Goal: Transaction & Acquisition: Purchase product/service

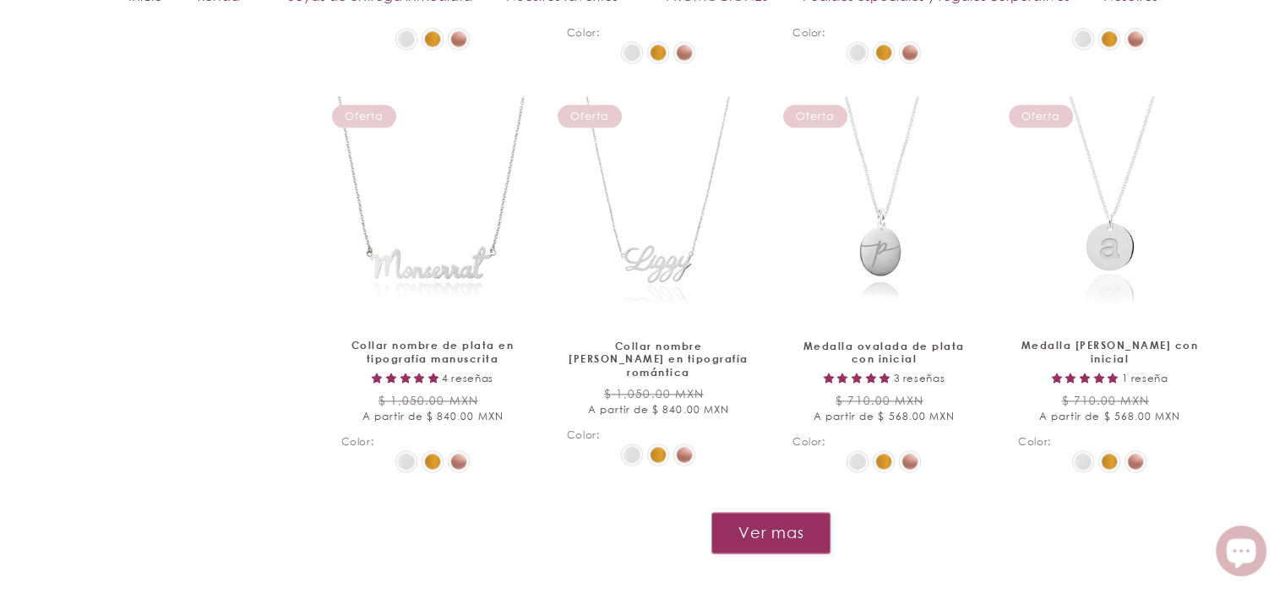
scroll to position [2005, 0]
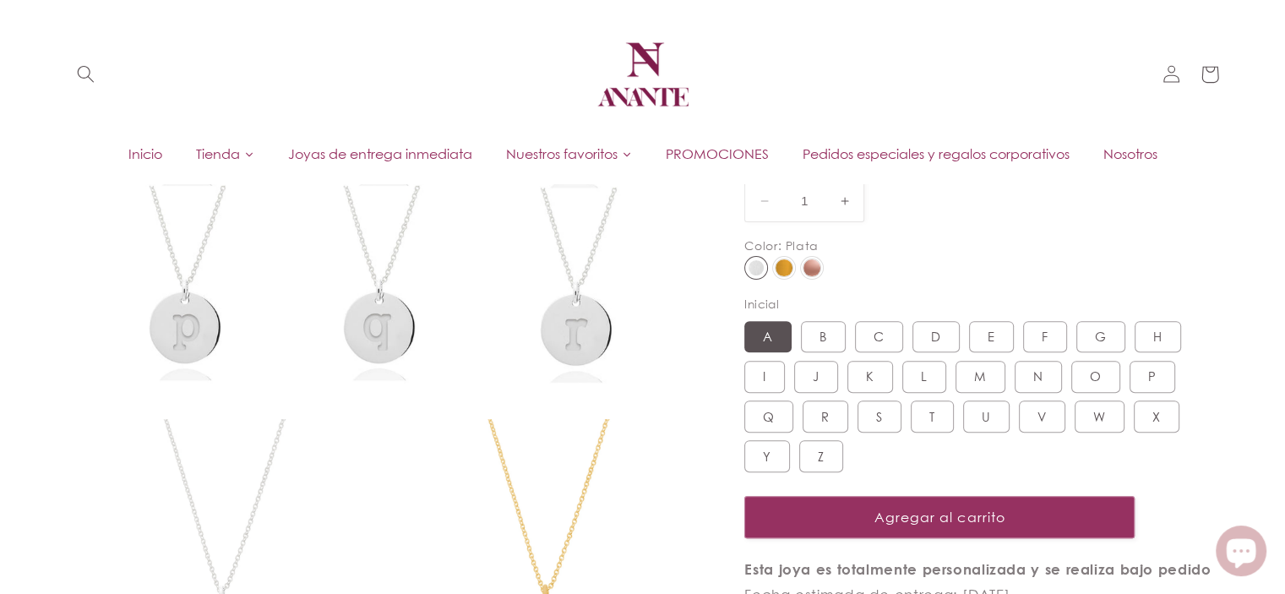
scroll to position [379, 0]
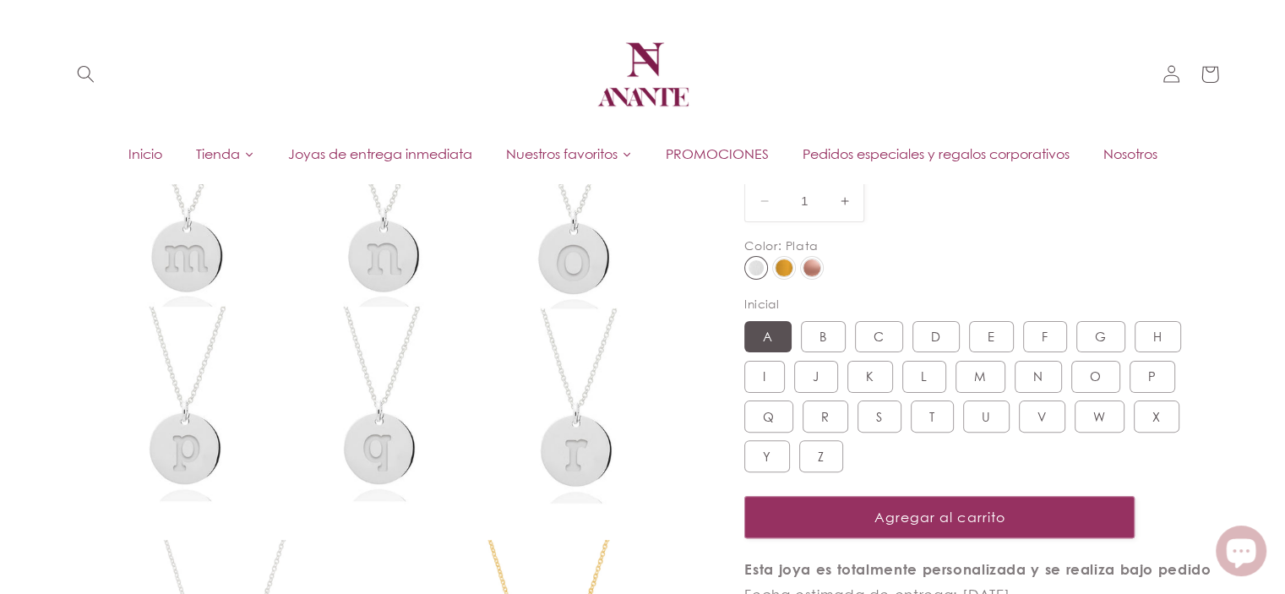
click at [808, 269] on img at bounding box center [811, 267] width 17 height 17
click at [0, 0] on input "radio" at bounding box center [0, 0] width 0 height 0
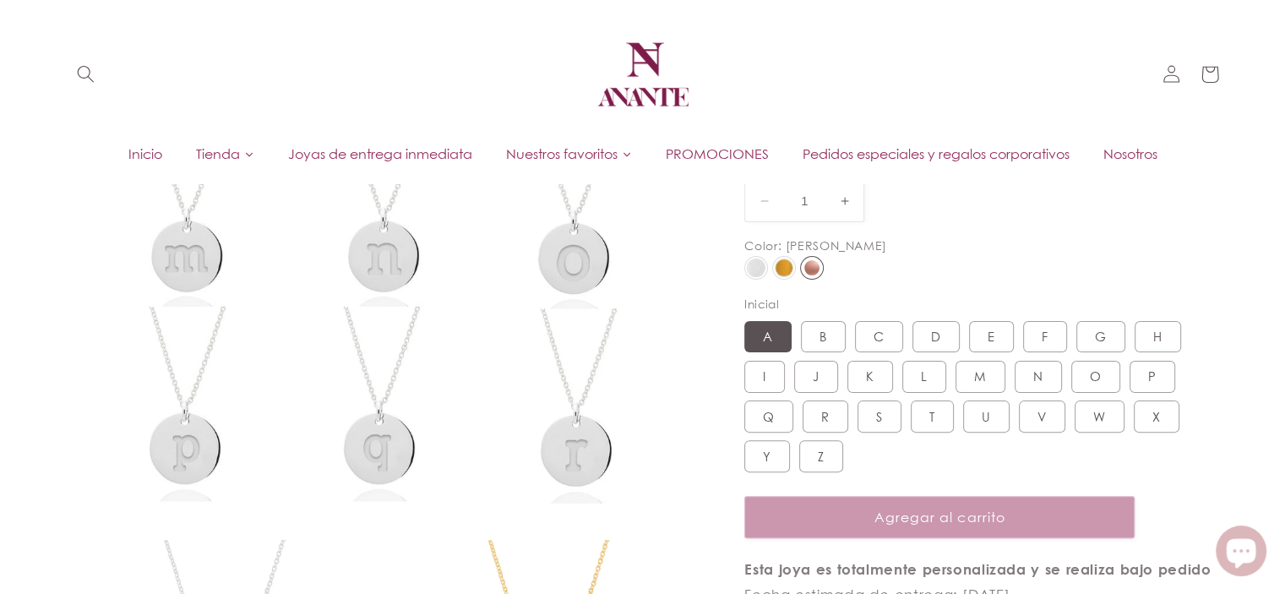
select select "{"isForProduct":true,"id":44913521000602,"title":"Plata / A","available":true,"…"
select select "{"isForProduct":false,"id":45146789806234,"title":"Plata","available":true,"pri…"
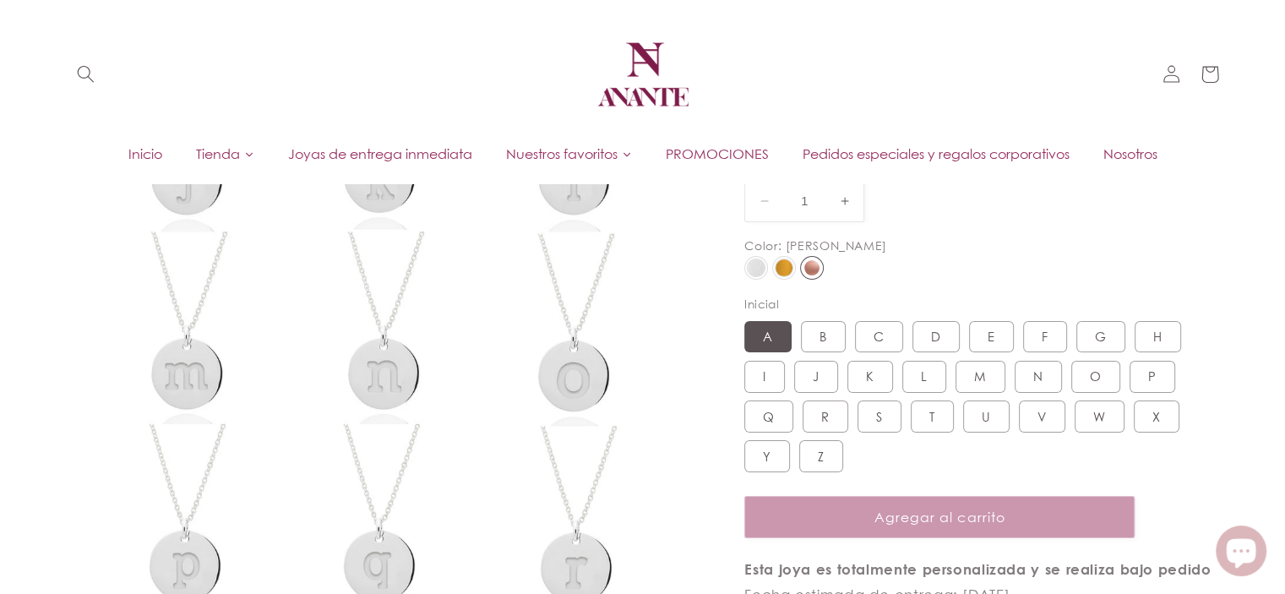
scroll to position [126, 0]
